Goal: Transaction & Acquisition: Redeem Rewards

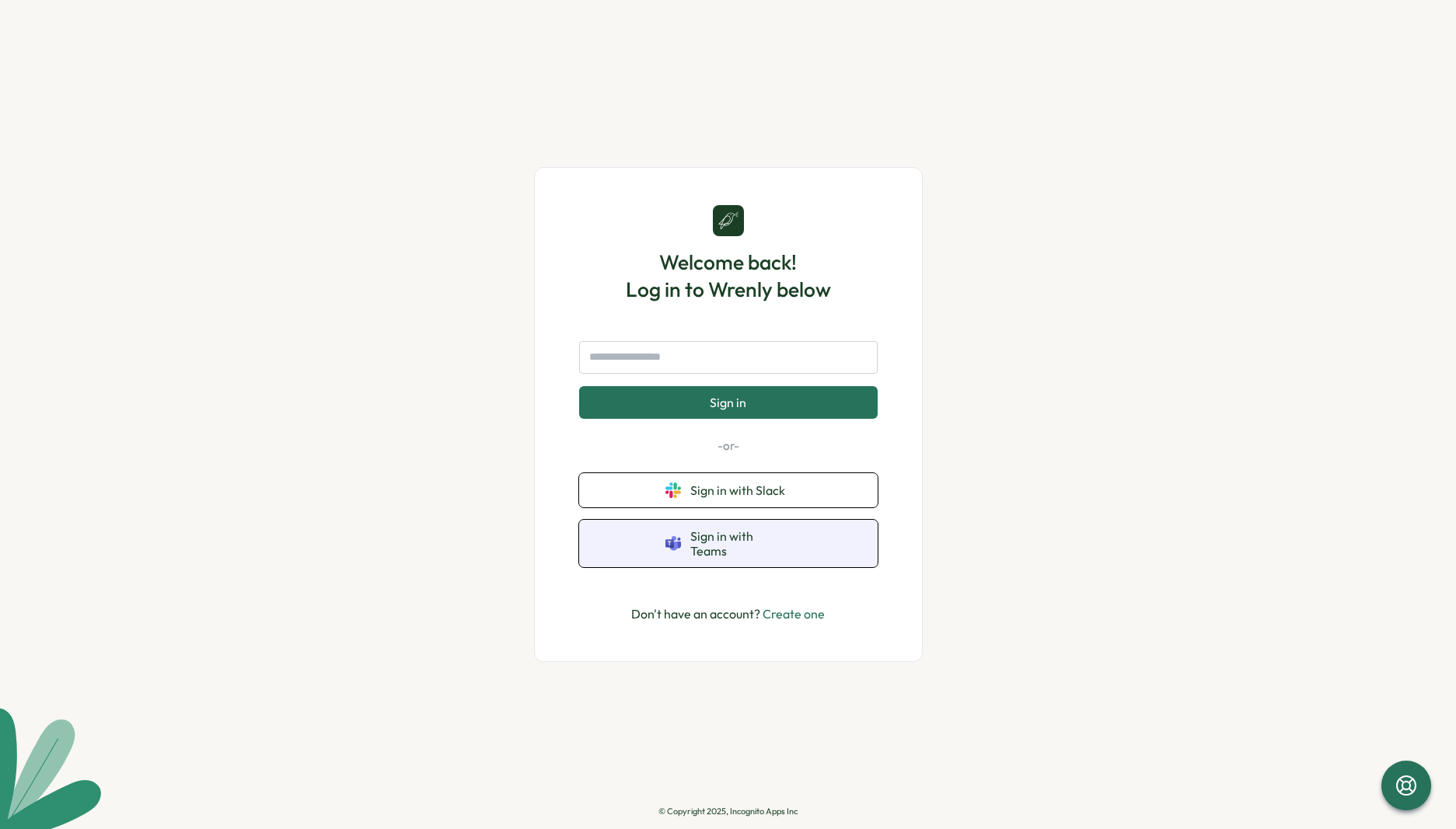
click at [752, 535] on button "Sign in with Teams" at bounding box center [728, 543] width 298 height 47
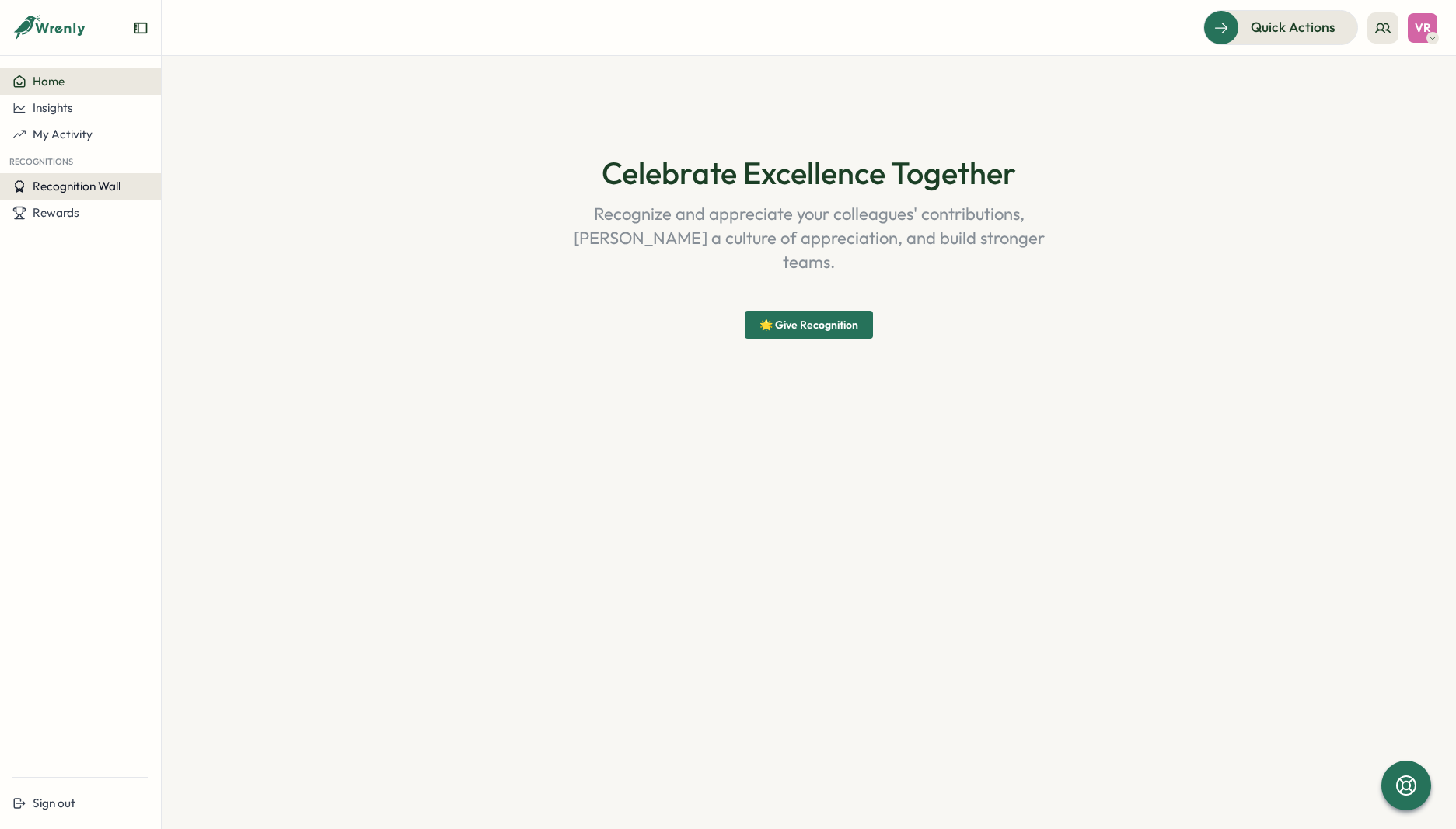
click at [99, 189] on span "Recognition Wall" at bounding box center [76, 186] width 87 height 15
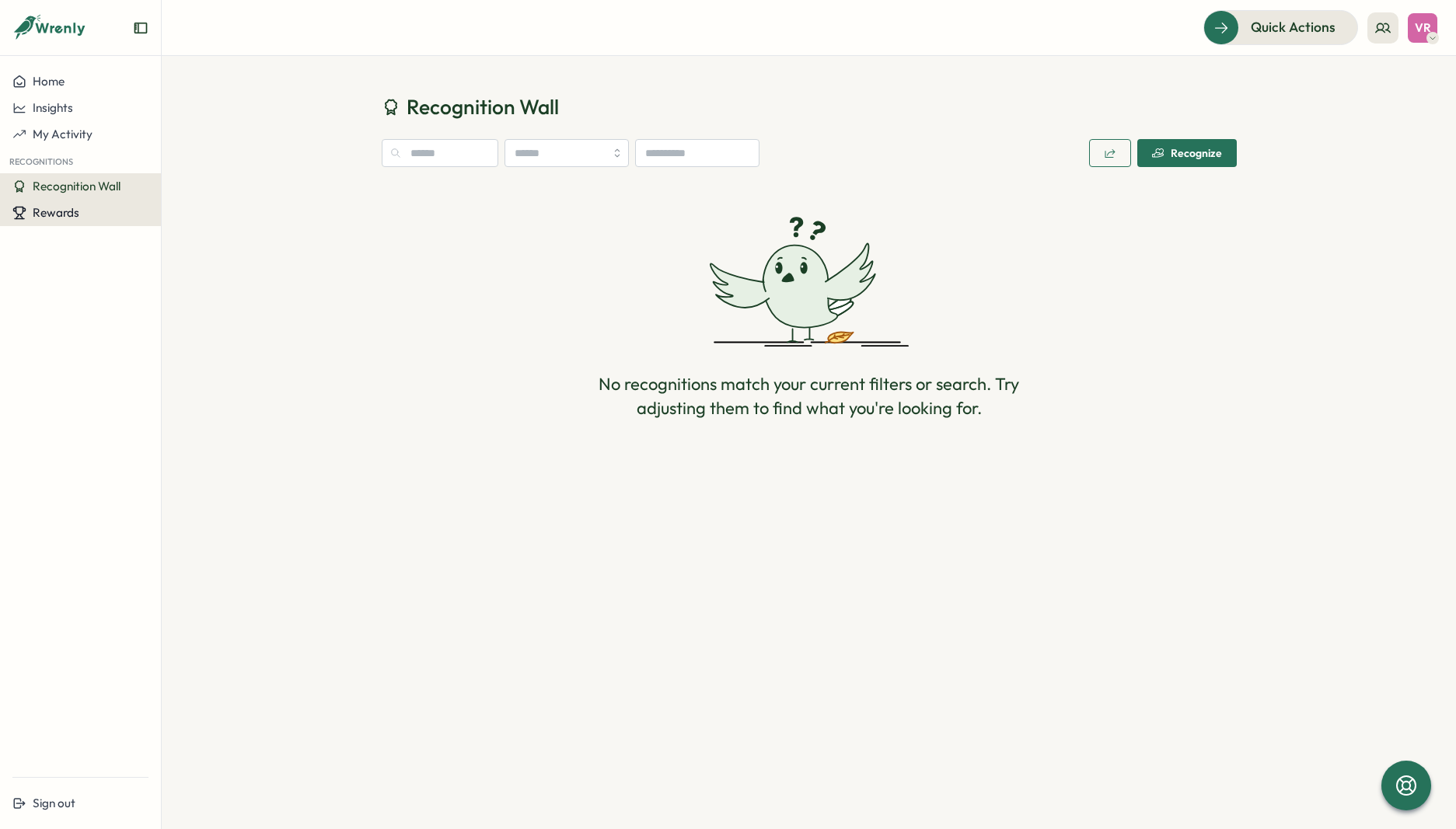
click at [97, 208] on div "Rewards" at bounding box center [80, 212] width 136 height 14
click at [81, 217] on div "Rewards" at bounding box center [80, 212] width 136 height 14
click at [85, 222] on button "Rewards" at bounding box center [80, 212] width 161 height 26
click at [180, 204] on div "Manage Rewards" at bounding box center [211, 198] width 92 height 17
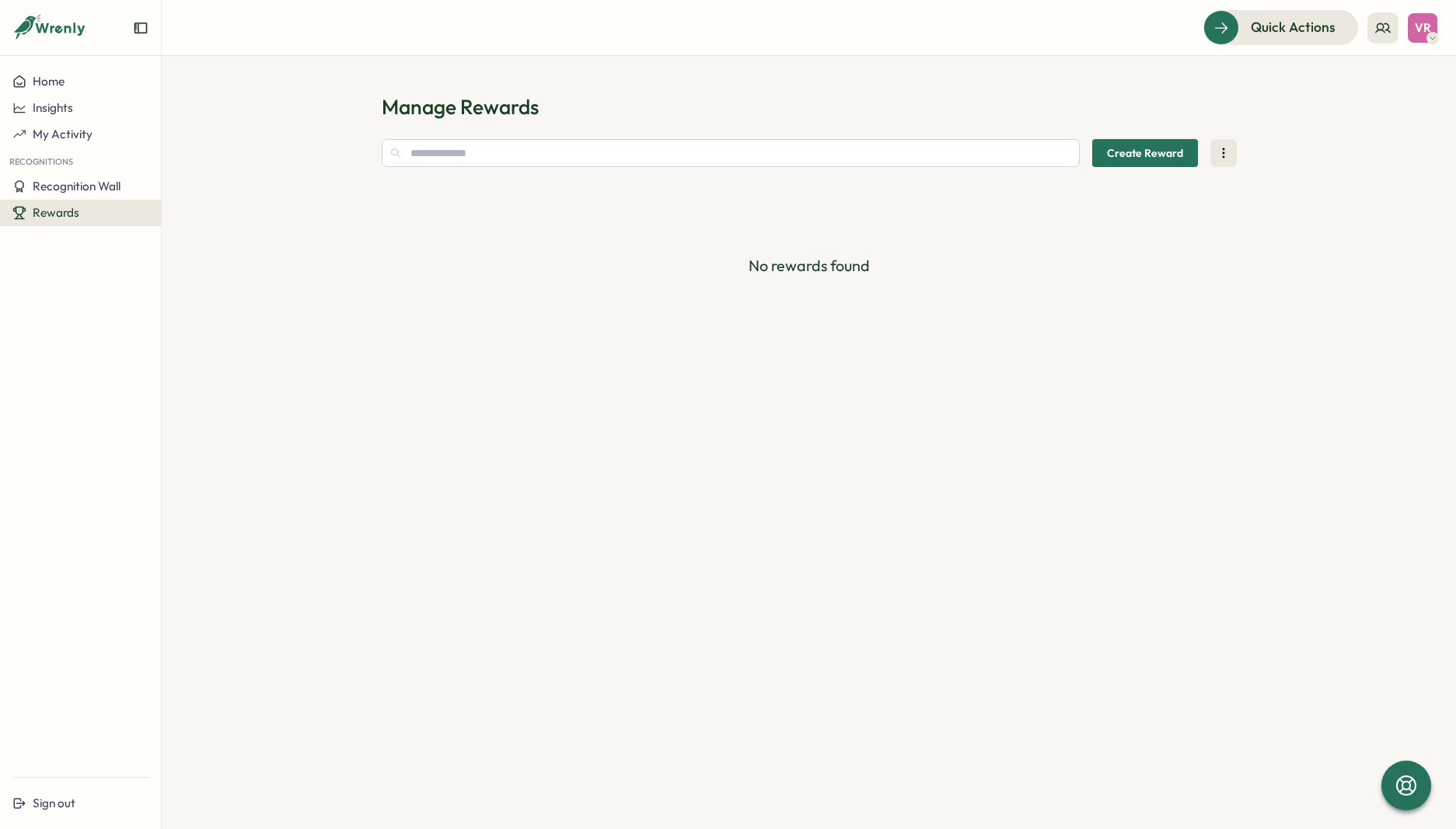
click at [63, 211] on span "Rewards" at bounding box center [56, 212] width 47 height 15
click at [262, 231] on div "Redeem Rewards" at bounding box center [211, 227] width 105 height 29
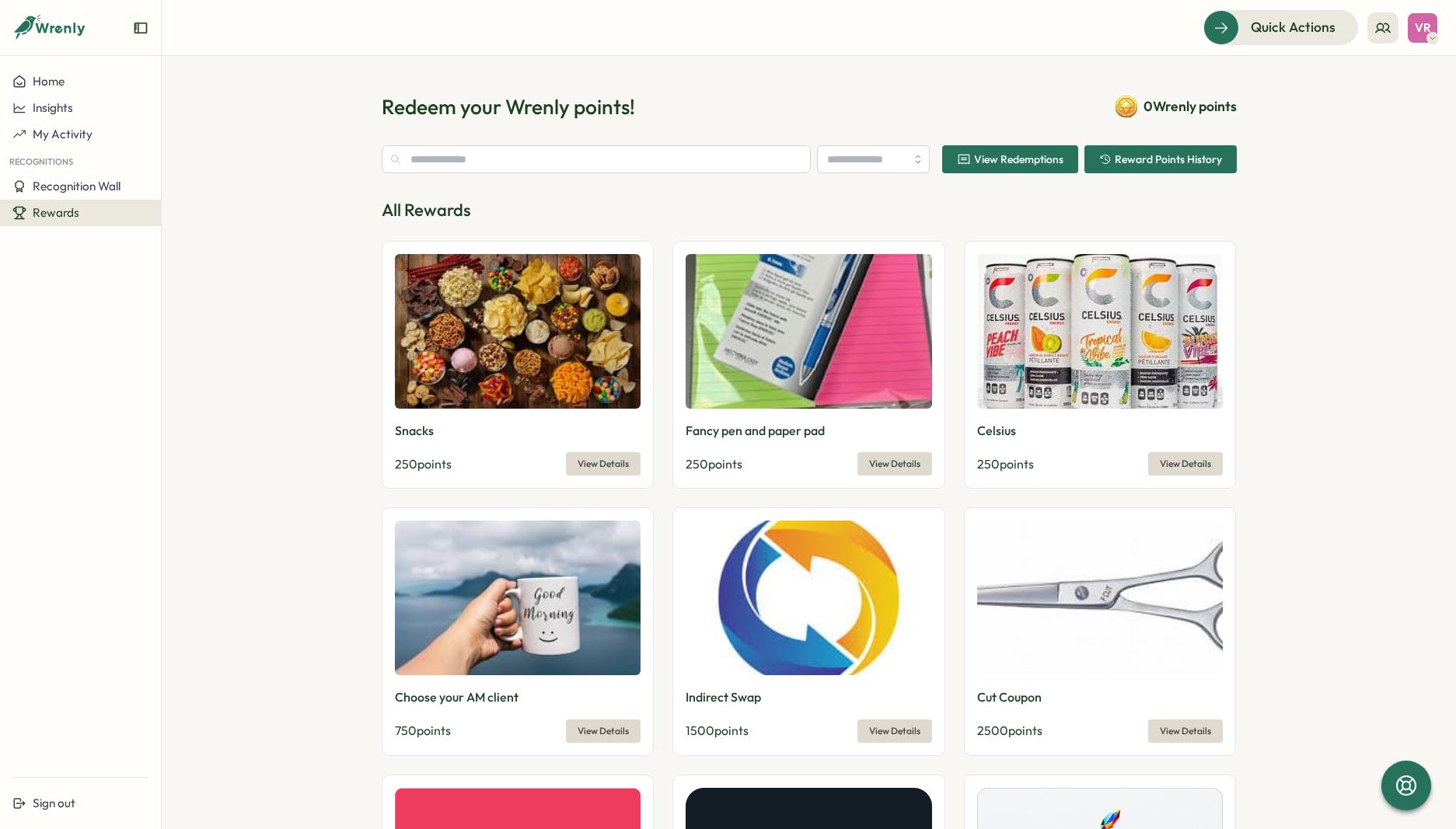
type input "**********"
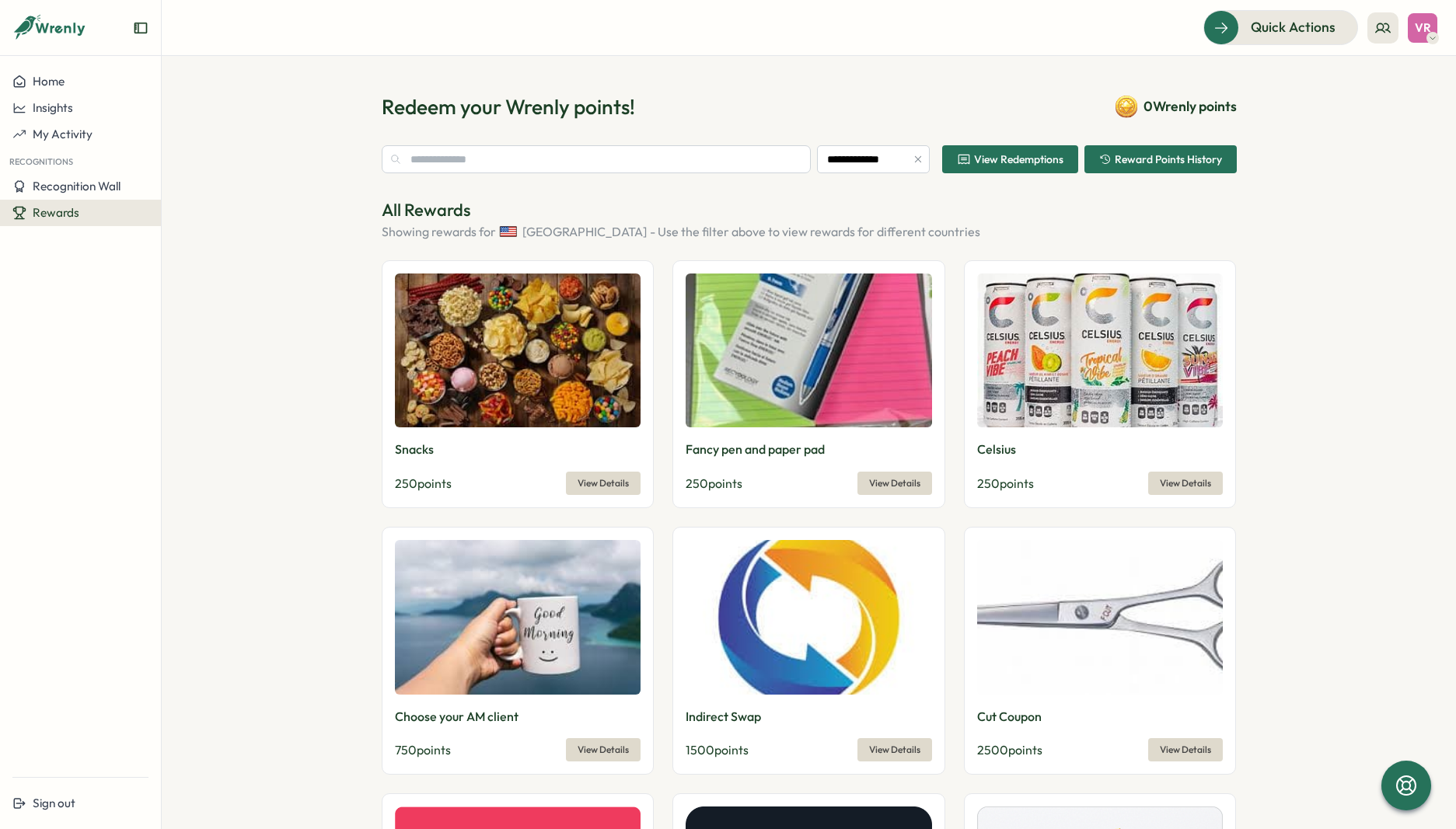
click at [996, 161] on span "View Redemptions" at bounding box center [1018, 160] width 89 height 11
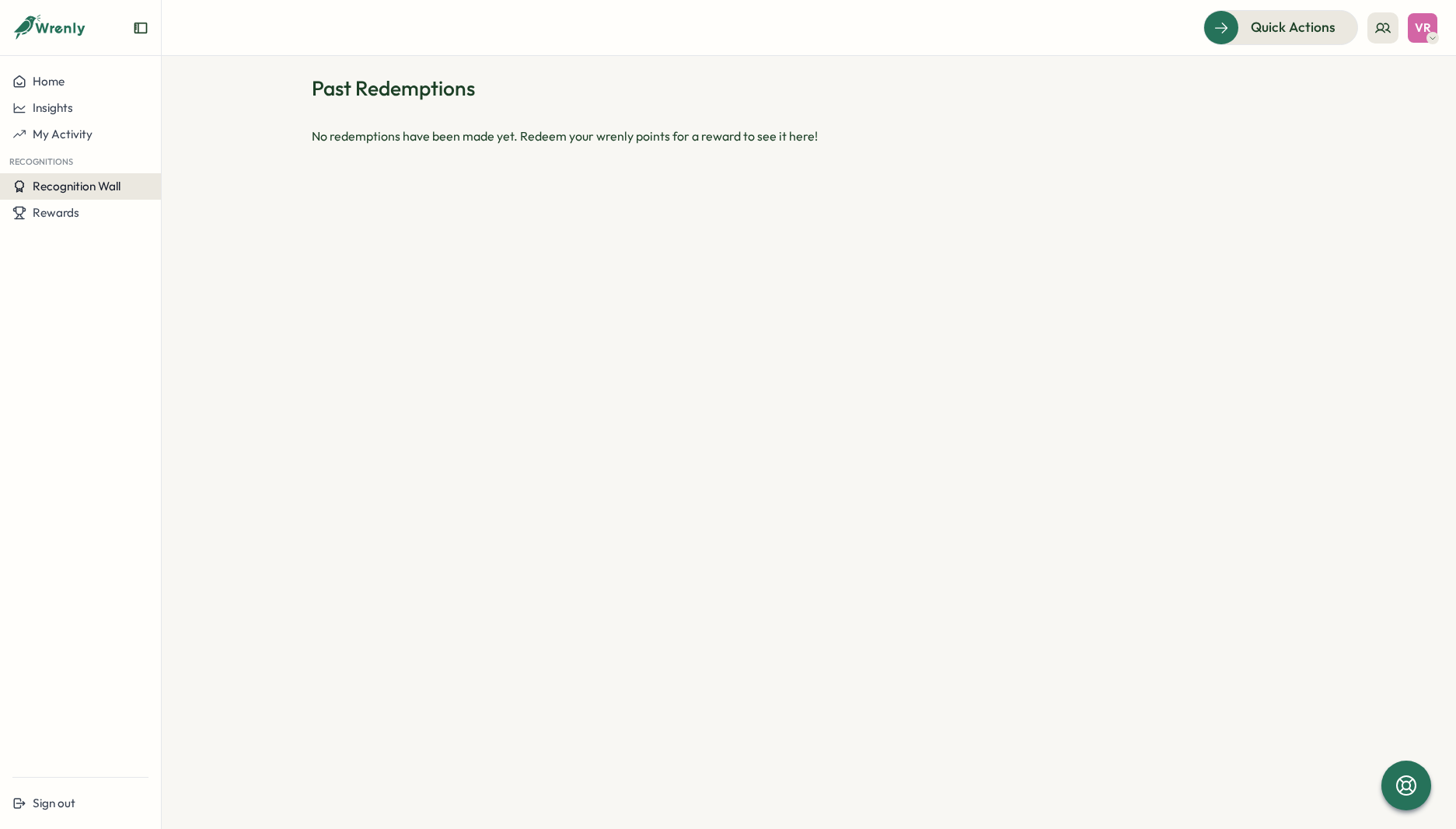
click at [82, 190] on span "Recognition Wall" at bounding box center [76, 186] width 87 height 15
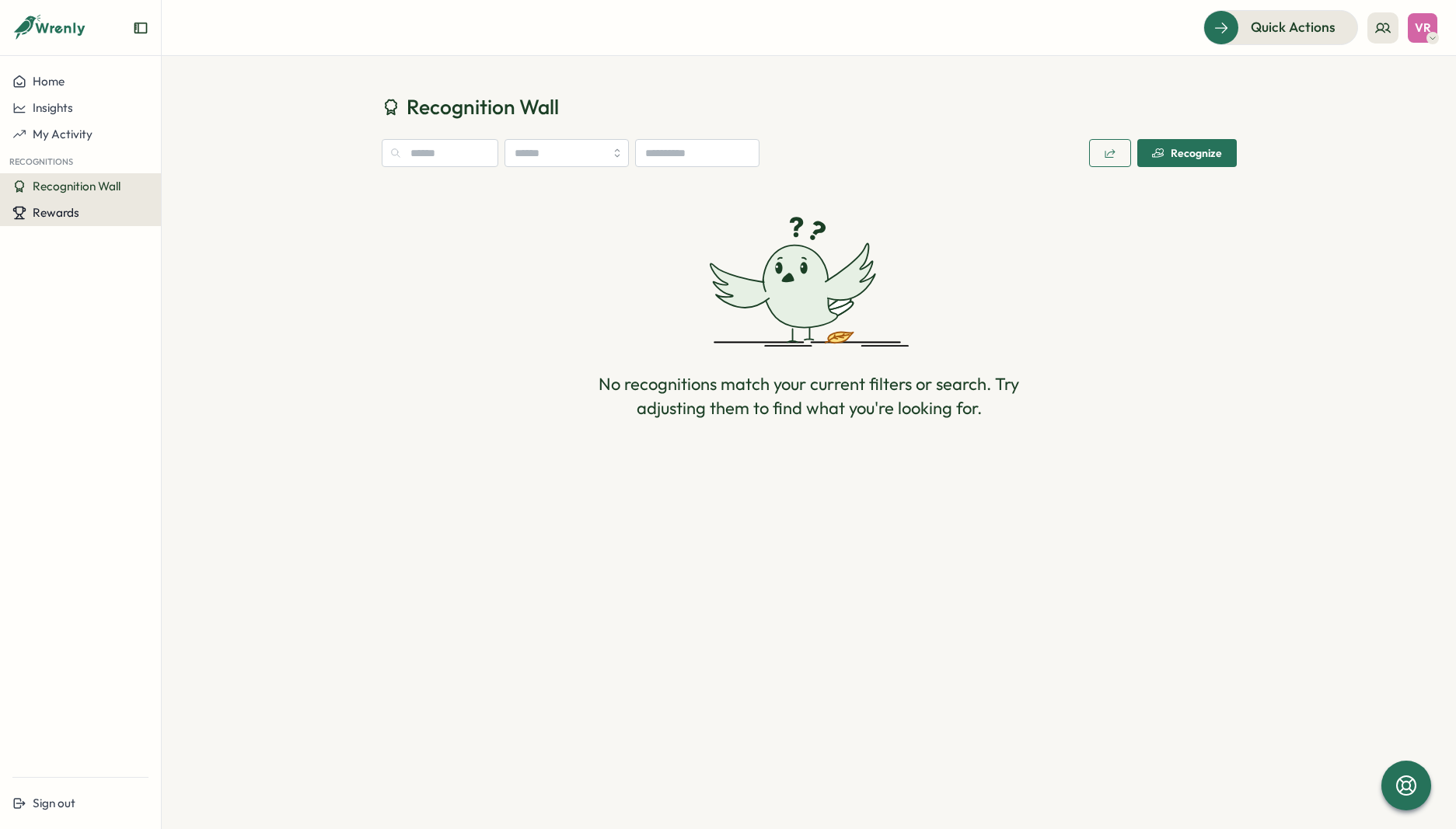
click at [52, 213] on span "Rewards" at bounding box center [56, 212] width 47 height 15
click at [115, 246] on div "Home Insights My Activity Recognitions Recognition Wall Rewards" at bounding box center [80, 416] width 161 height 696
click at [60, 131] on span "My Activity" at bounding box center [63, 134] width 60 height 15
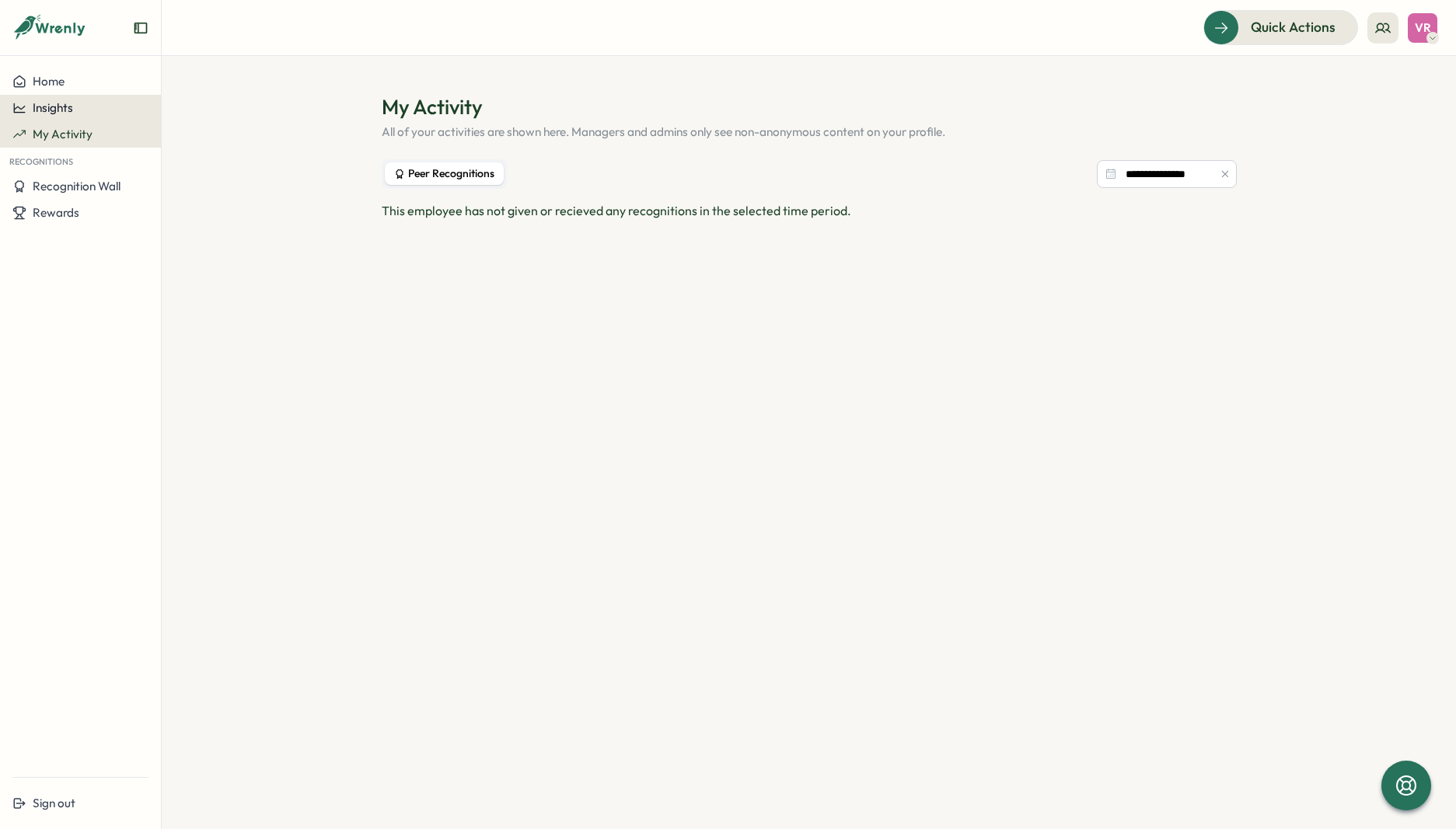
click at [47, 105] on span "Insights" at bounding box center [53, 108] width 40 height 15
click at [196, 122] on div "Reward Points" at bounding box center [202, 123] width 76 height 17
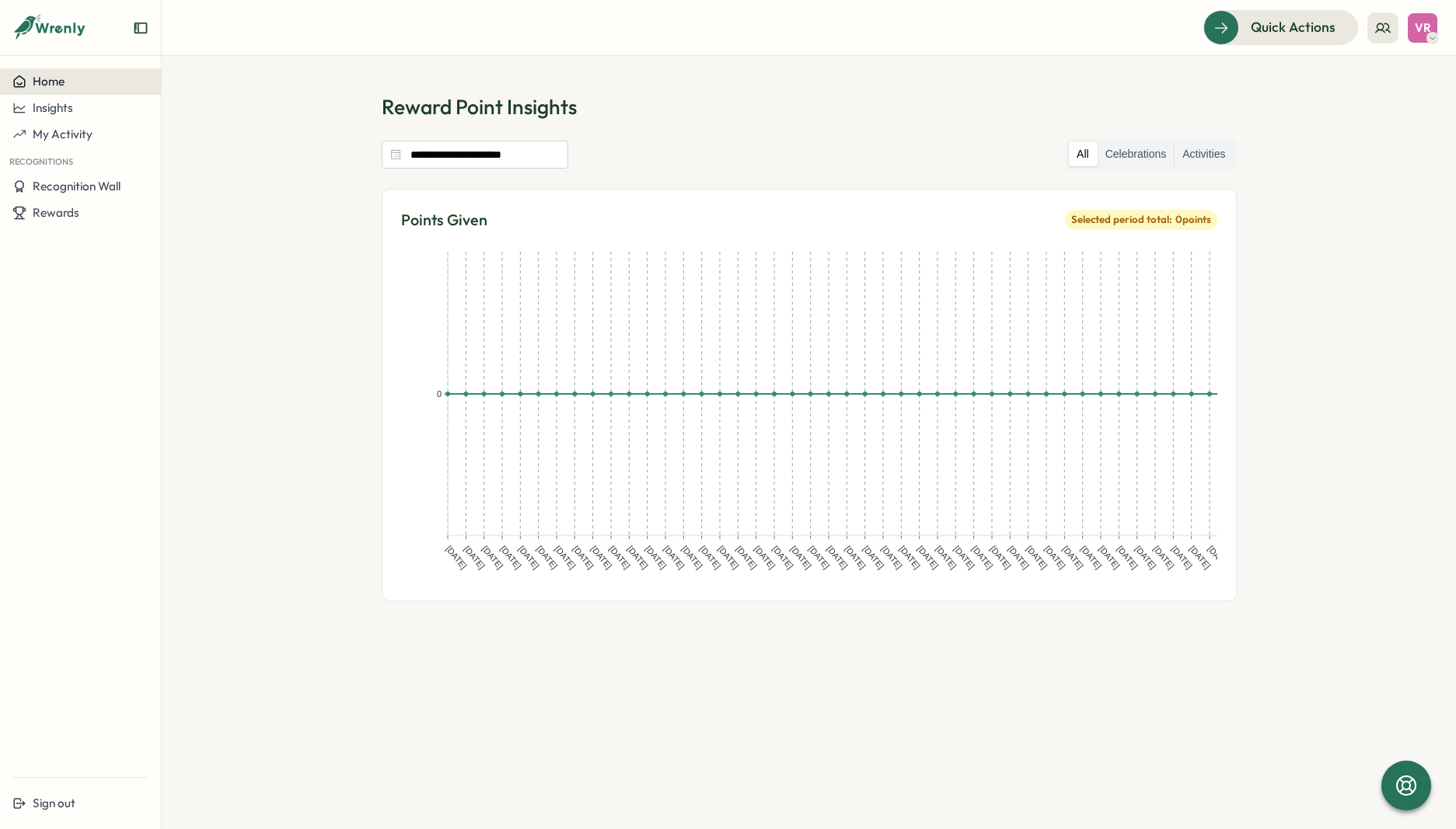
click at [48, 84] on span "Home" at bounding box center [49, 82] width 32 height 15
